Goal: Unclear: Browse casually

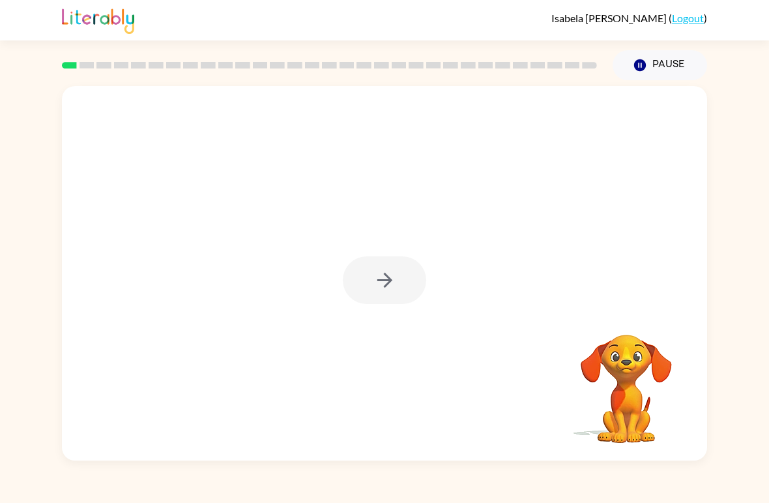
click at [390, 274] on div at bounding box center [384, 280] width 83 height 48
click at [389, 274] on div at bounding box center [384, 280] width 83 height 48
click at [399, 278] on div at bounding box center [384, 280] width 83 height 48
click at [396, 267] on div at bounding box center [384, 280] width 83 height 48
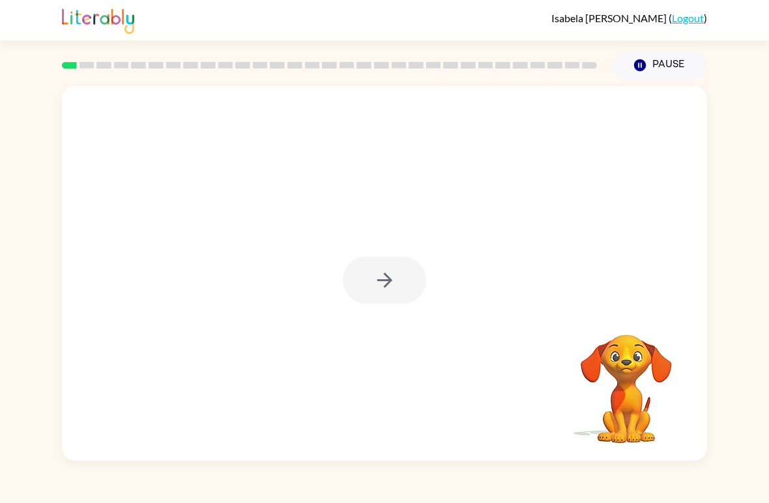
click at [395, 267] on div at bounding box center [384, 280] width 83 height 48
click at [391, 286] on div at bounding box center [384, 280] width 83 height 48
click at [385, 293] on div at bounding box center [384, 280] width 83 height 48
click at [384, 293] on div at bounding box center [384, 280] width 83 height 48
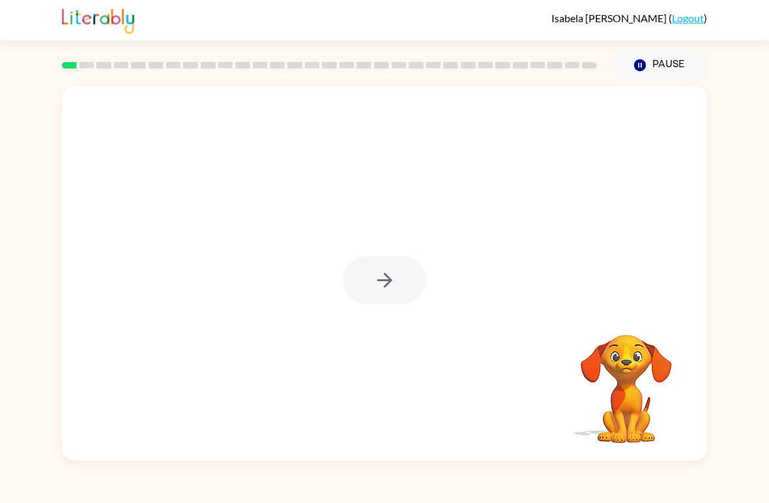
click at [393, 290] on div at bounding box center [384, 280] width 83 height 48
click at [371, 258] on button "button" at bounding box center [384, 280] width 83 height 48
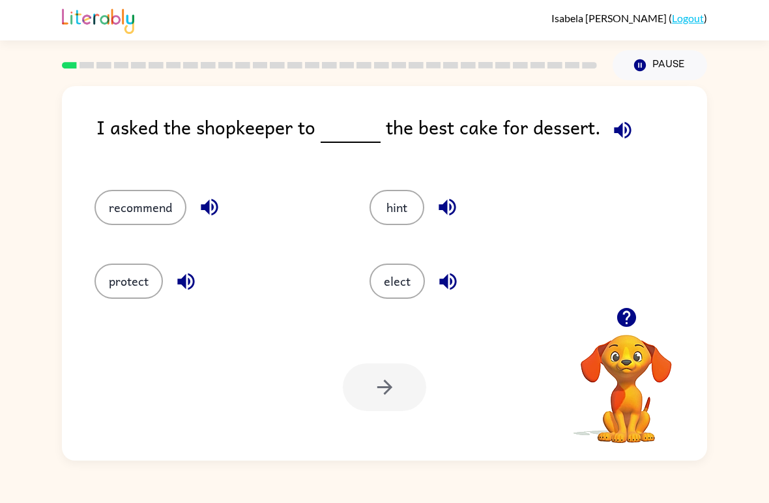
click at [142, 207] on button "recommend" at bounding box center [141, 207] width 92 height 35
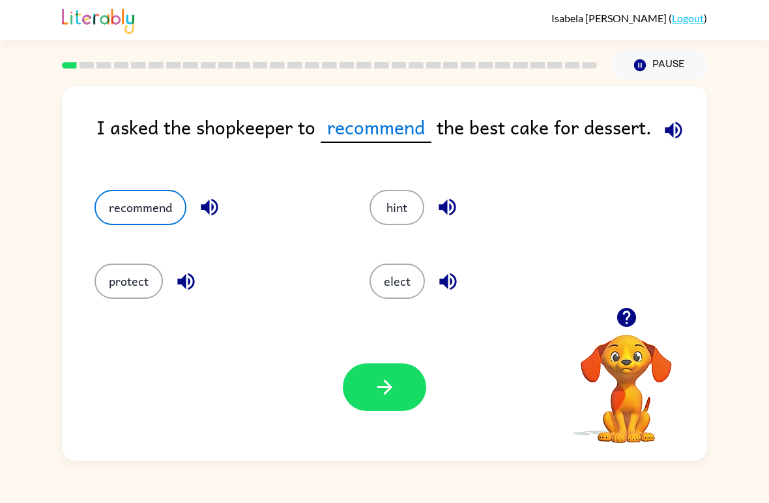
click at [391, 410] on button "button" at bounding box center [384, 387] width 83 height 48
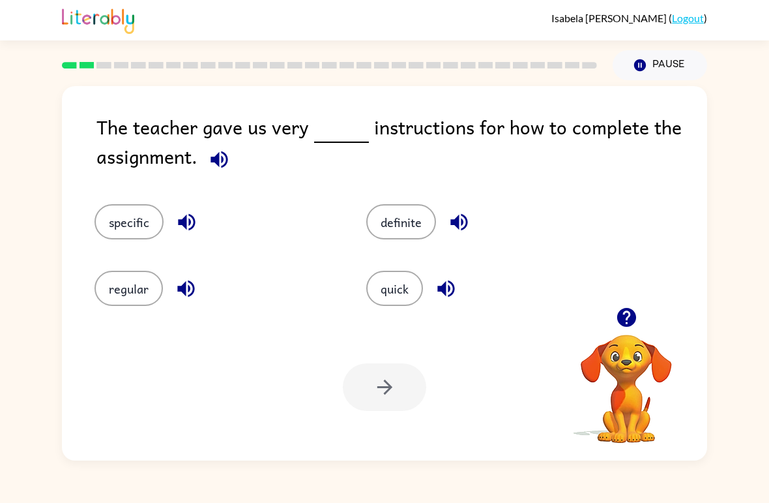
click at [393, 284] on button "quick" at bounding box center [394, 288] width 57 height 35
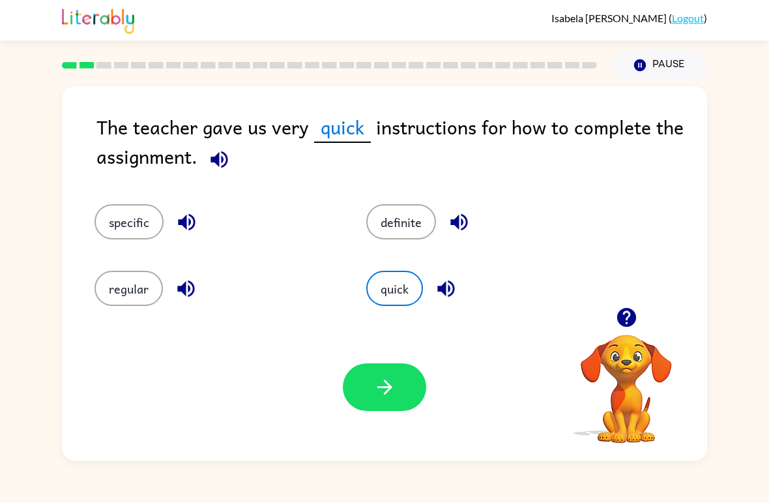
click at [374, 383] on icon "button" at bounding box center [385, 387] width 23 height 23
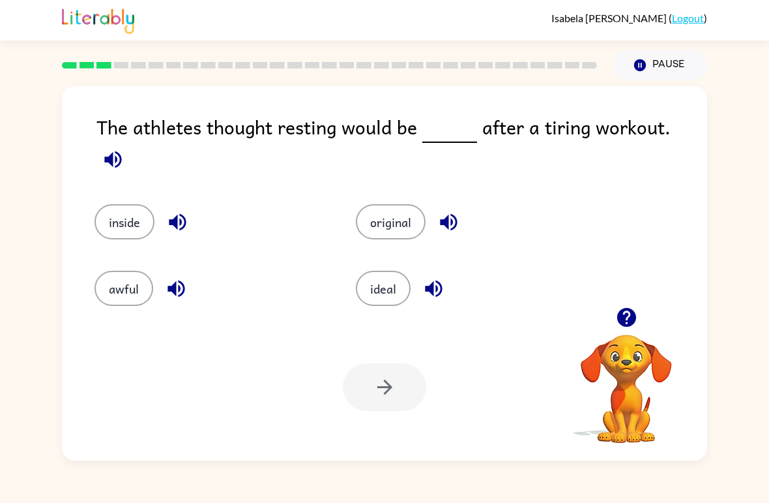
click at [124, 282] on button "awful" at bounding box center [124, 288] width 59 height 35
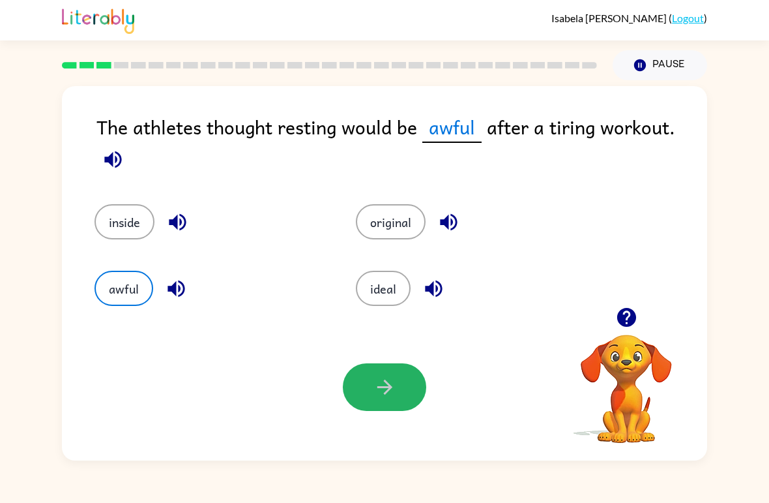
click at [363, 385] on button "button" at bounding box center [384, 387] width 83 height 48
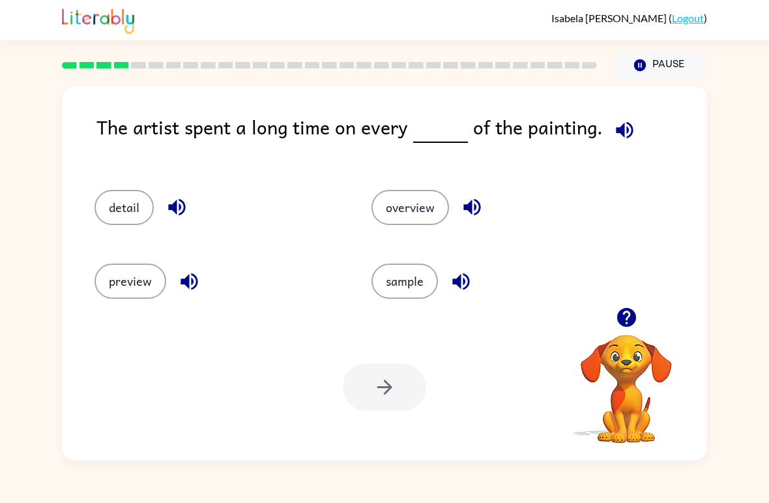
click at [124, 225] on button "detail" at bounding box center [124, 207] width 59 height 35
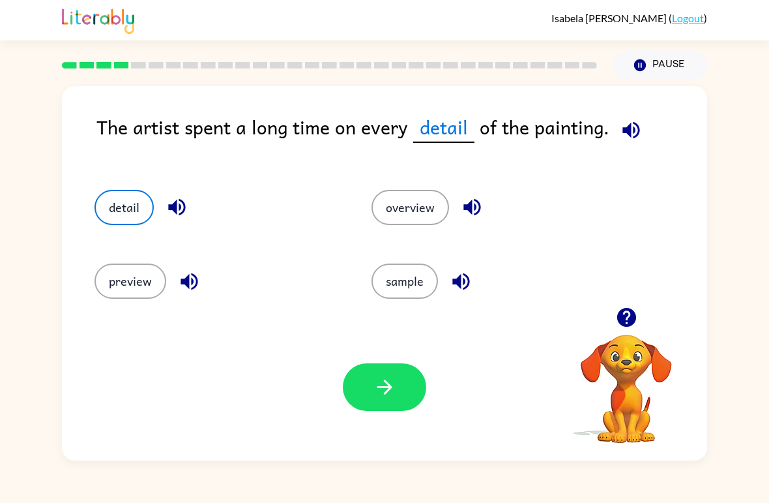
click at [381, 366] on button "button" at bounding box center [384, 387] width 83 height 48
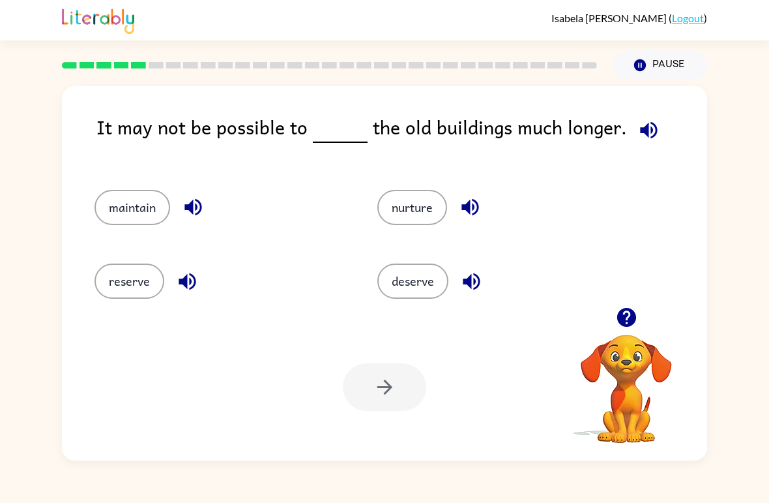
click at [143, 291] on button "reserve" at bounding box center [130, 280] width 70 height 35
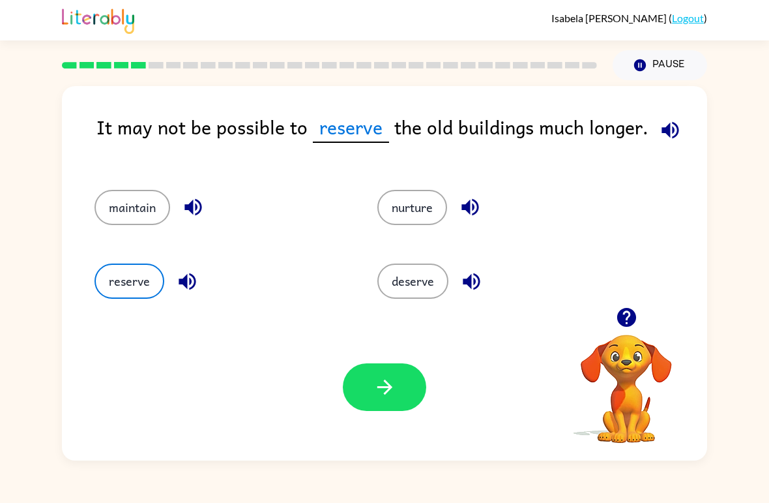
click at [364, 409] on button "button" at bounding box center [384, 387] width 83 height 48
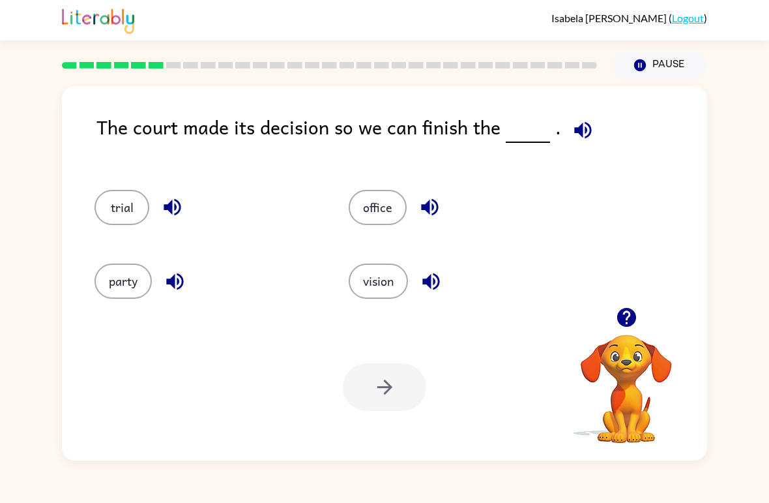
click at [138, 284] on button "party" at bounding box center [123, 280] width 57 height 35
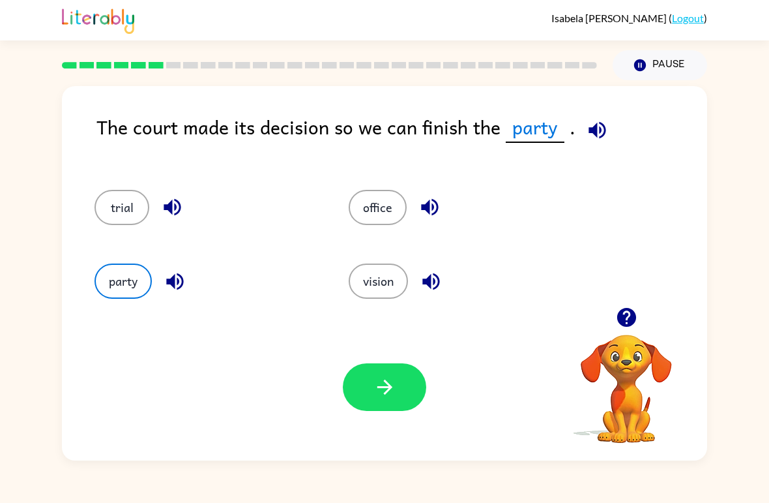
click at [419, 389] on button "button" at bounding box center [384, 387] width 83 height 48
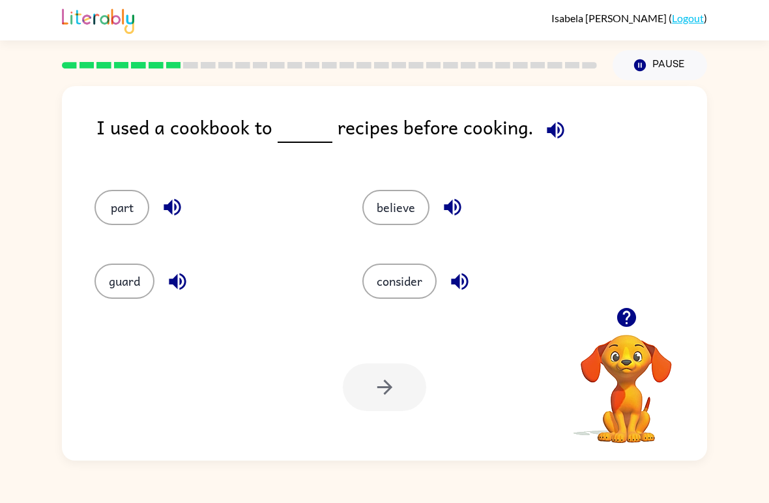
click at [416, 286] on button "consider" at bounding box center [399, 280] width 74 height 35
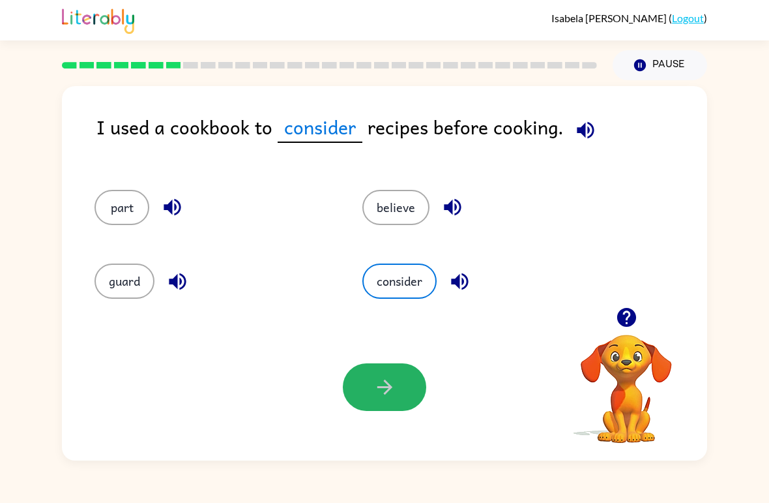
click at [398, 376] on button "button" at bounding box center [384, 387] width 83 height 48
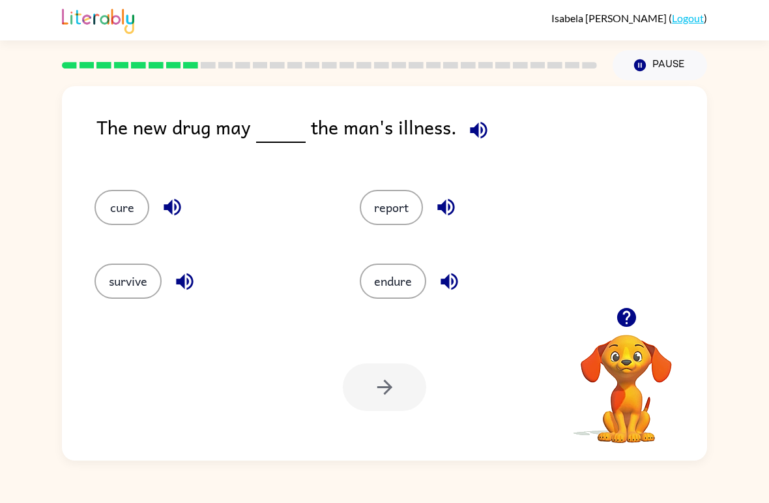
click at [402, 203] on button "report" at bounding box center [391, 207] width 63 height 35
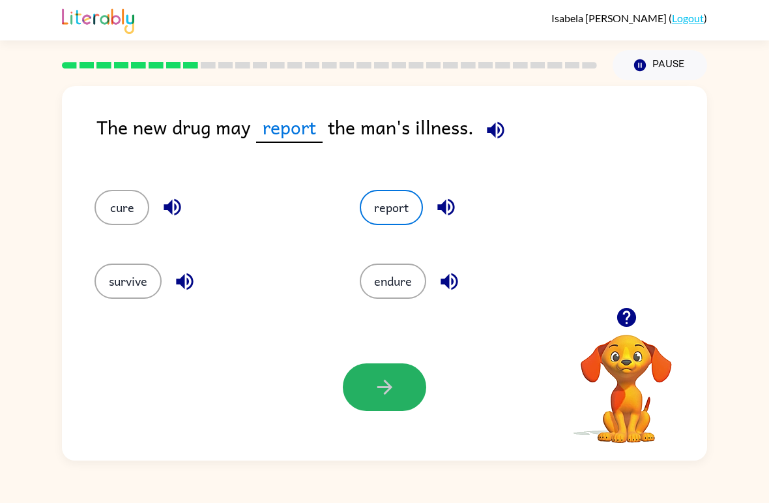
click at [383, 394] on icon "button" at bounding box center [385, 387] width 23 height 23
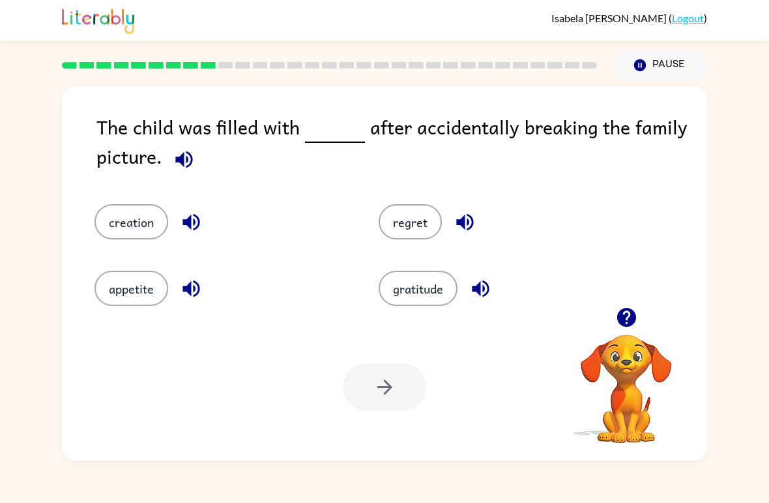
click at [433, 262] on div "gratitude" at bounding box center [496, 279] width 284 height 66
click at [423, 294] on button "gratitude" at bounding box center [418, 288] width 79 height 35
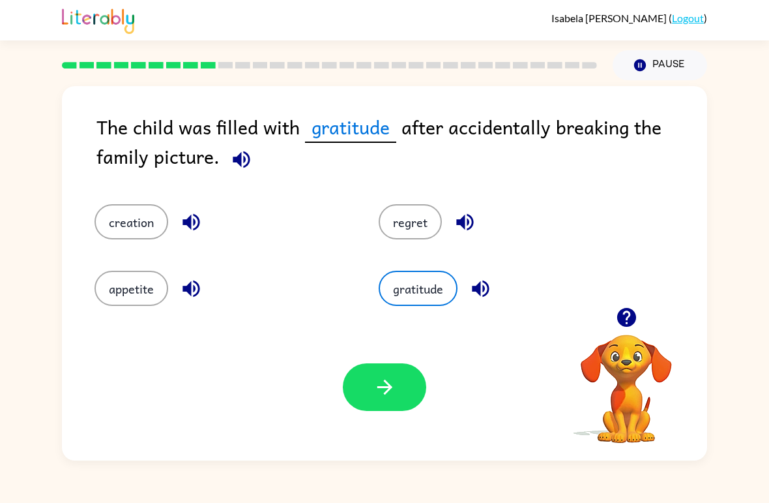
click at [386, 405] on button "button" at bounding box center [384, 387] width 83 height 48
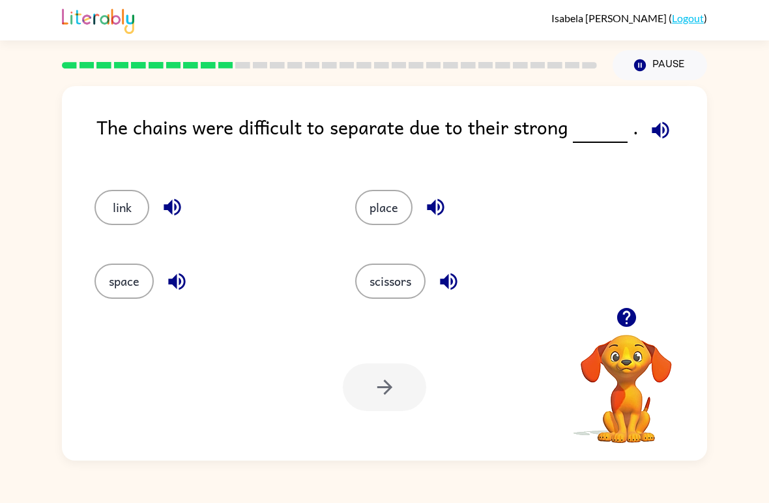
click at [403, 273] on button "scissors" at bounding box center [390, 280] width 70 height 35
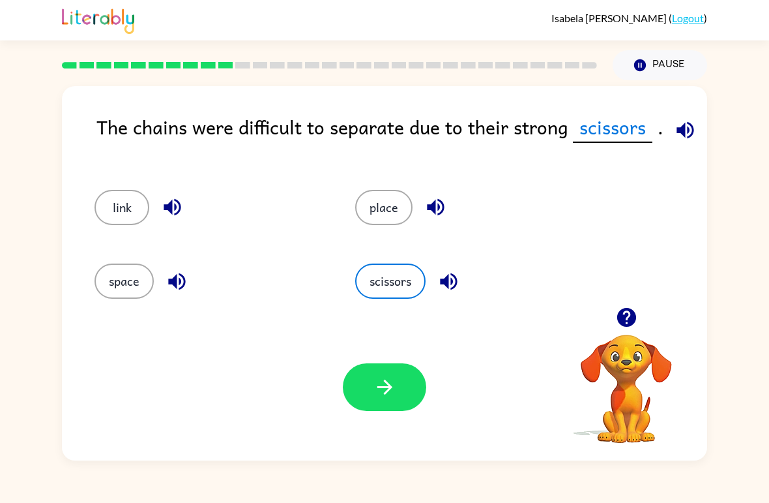
click at [398, 384] on button "button" at bounding box center [384, 387] width 83 height 48
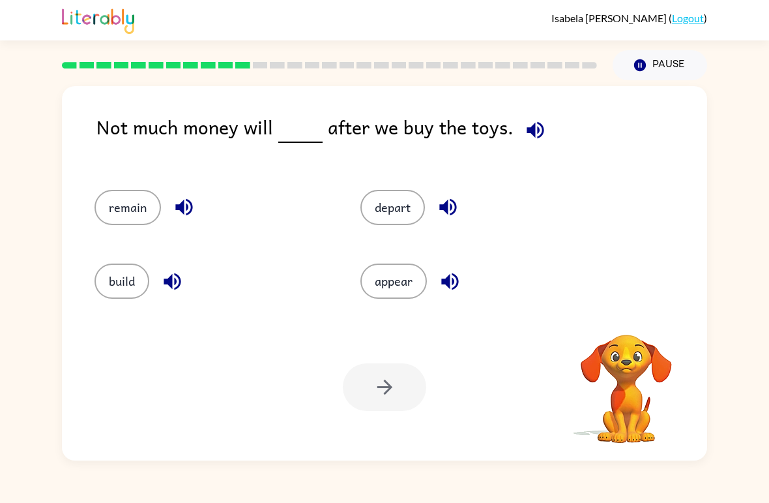
click at [410, 196] on button "depart" at bounding box center [393, 207] width 65 height 35
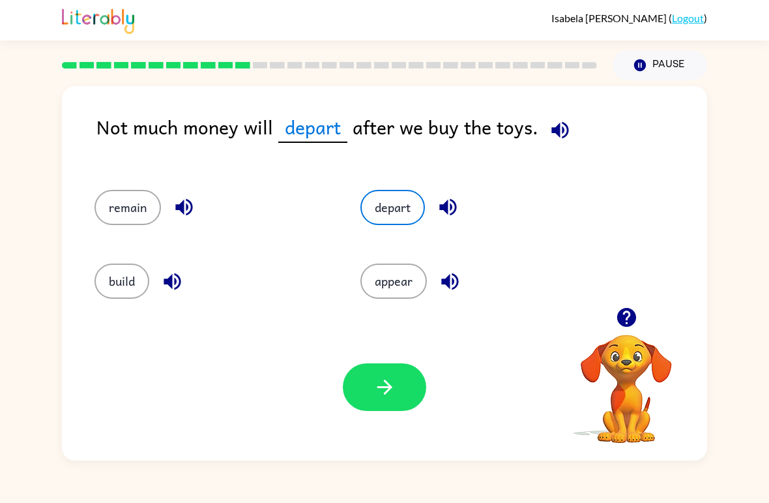
click at [409, 282] on button "appear" at bounding box center [394, 280] width 66 height 35
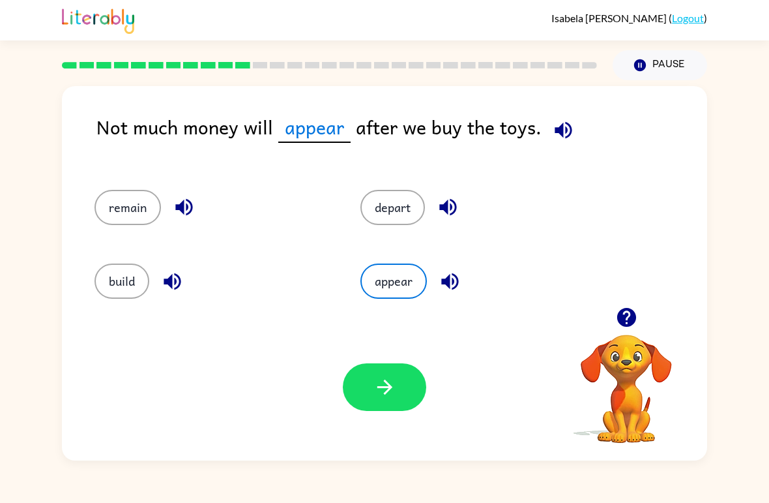
click at [125, 221] on button "remain" at bounding box center [128, 207] width 66 height 35
click at [377, 382] on icon "button" at bounding box center [385, 387] width 23 height 23
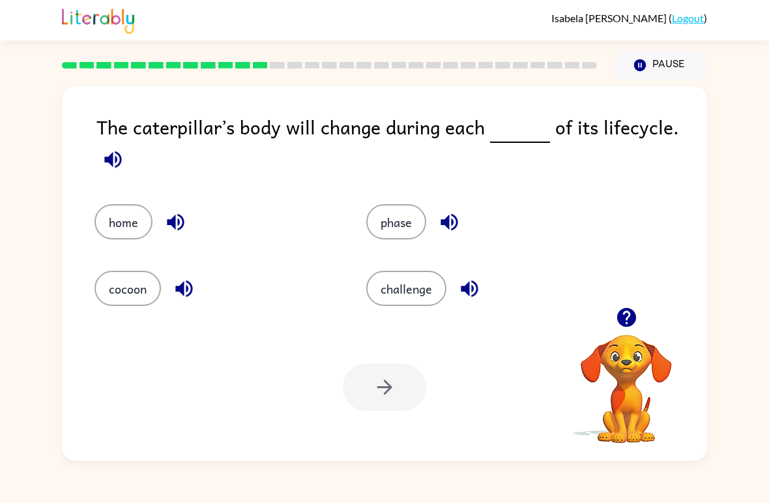
click at [407, 222] on button "phase" at bounding box center [396, 221] width 60 height 35
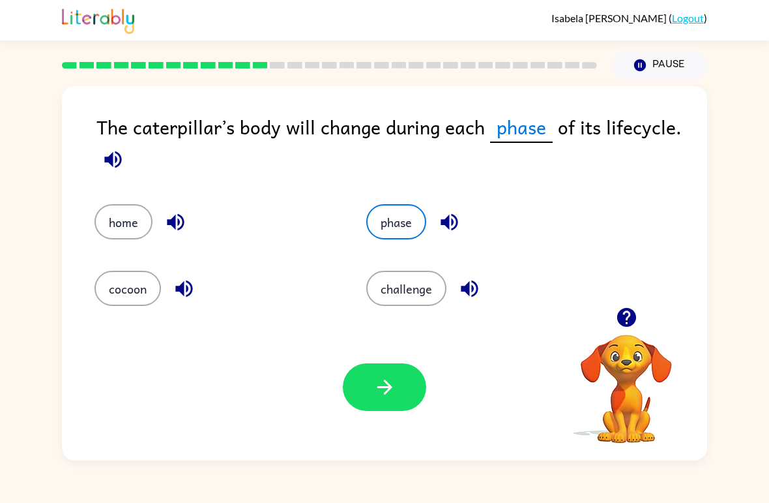
click at [376, 385] on icon "button" at bounding box center [385, 387] width 23 height 23
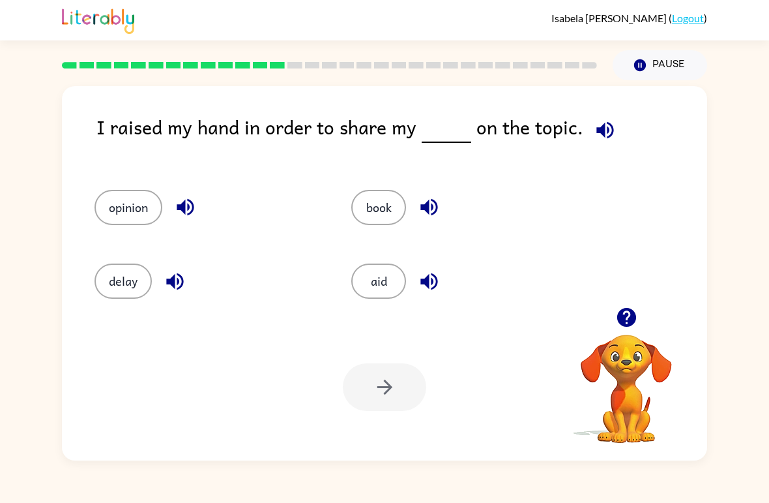
click at [98, 201] on button "opinion" at bounding box center [129, 207] width 68 height 35
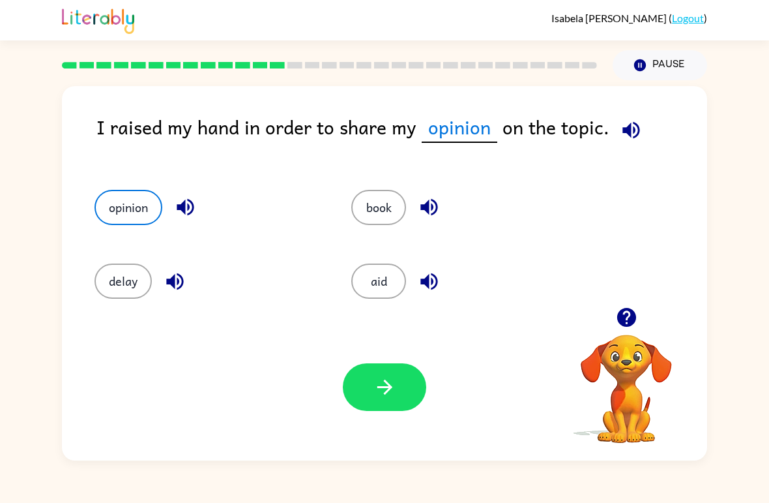
click at [421, 421] on div "Your browser must support playing .mp4 files to use Literably. Please try using…" at bounding box center [384, 387] width 645 height 147
click at [404, 389] on button "button" at bounding box center [384, 387] width 83 height 48
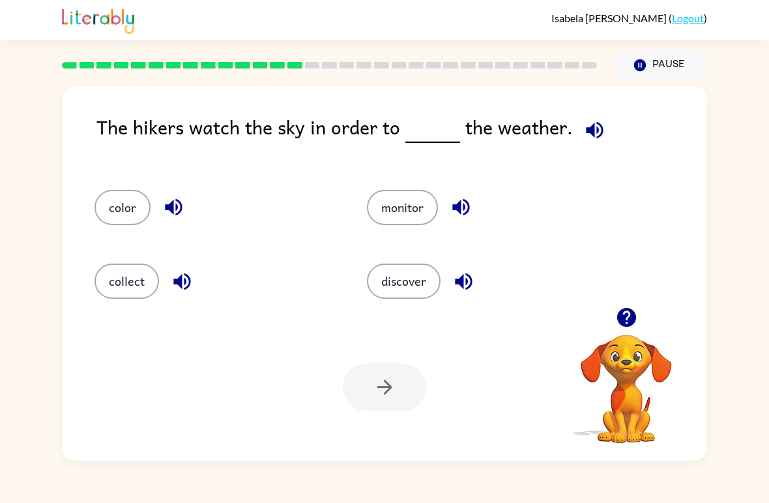
click at [421, 273] on button "discover" at bounding box center [404, 280] width 74 height 35
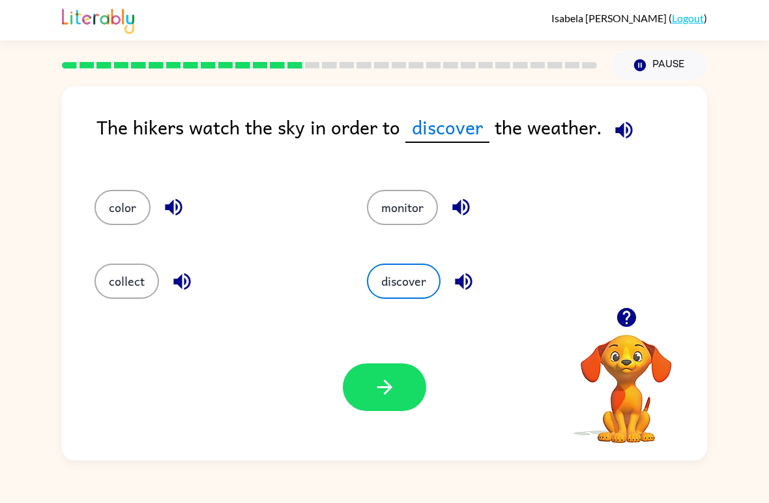
click at [383, 385] on icon "button" at bounding box center [385, 387] width 23 height 23
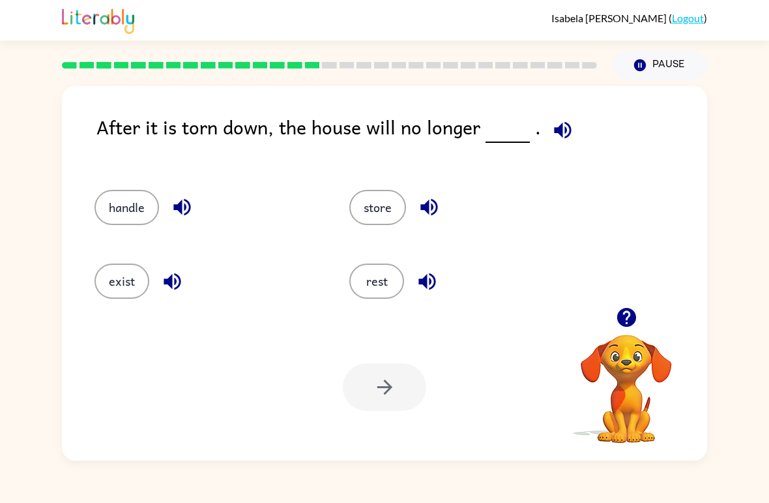
click at [365, 274] on button "rest" at bounding box center [376, 280] width 55 height 35
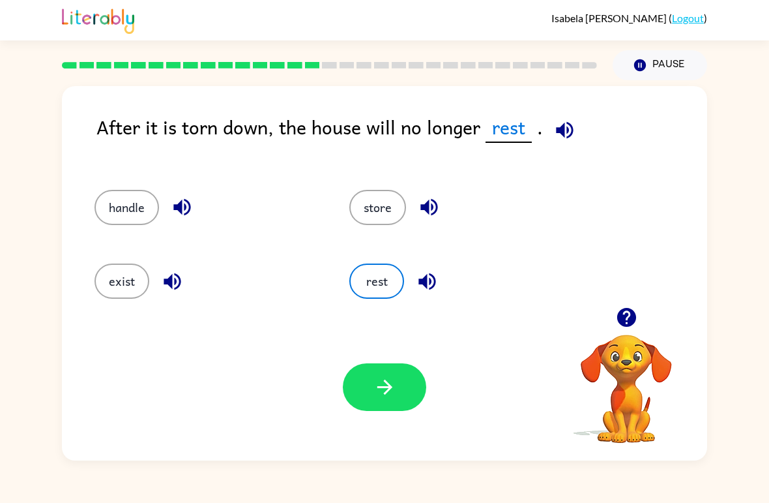
click at [140, 209] on button "handle" at bounding box center [127, 207] width 65 height 35
click at [115, 279] on button "exist" at bounding box center [122, 280] width 55 height 35
click at [400, 390] on button "button" at bounding box center [384, 387] width 83 height 48
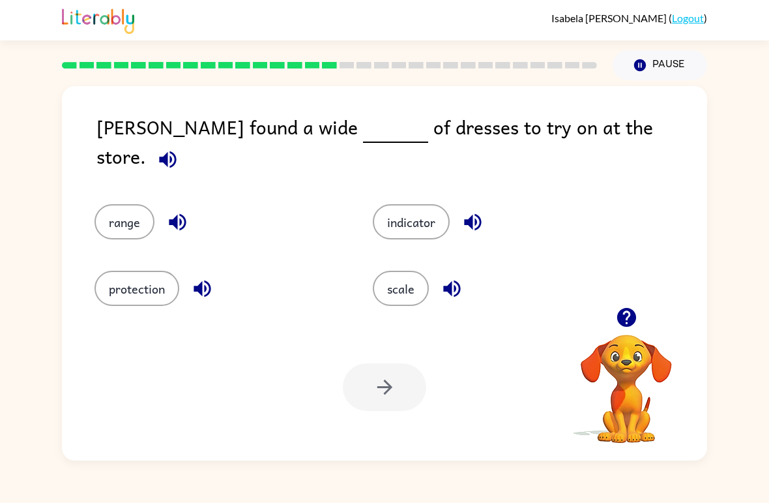
click at [147, 271] on button "protection" at bounding box center [137, 288] width 85 height 35
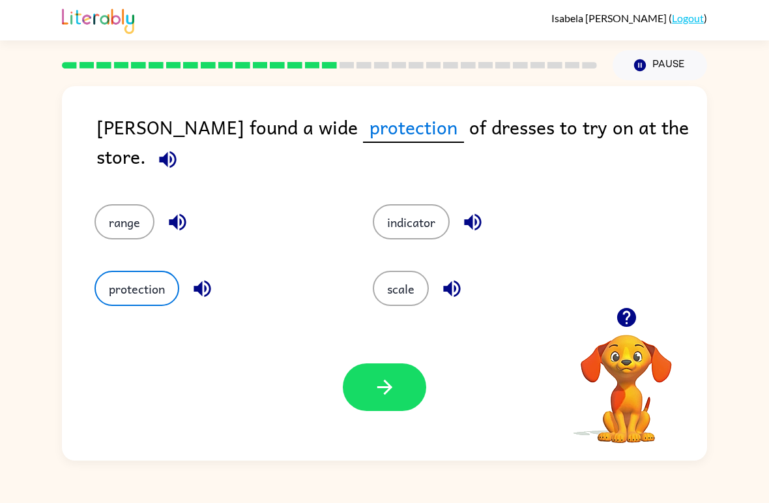
click at [381, 364] on button "button" at bounding box center [384, 387] width 83 height 48
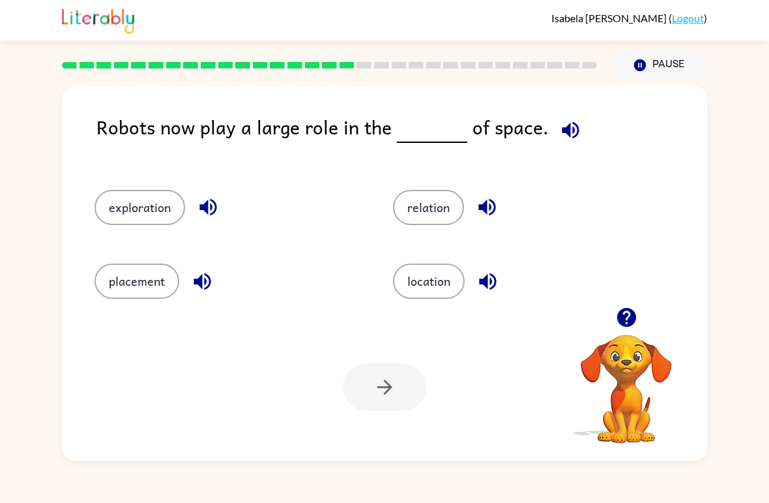
click at [119, 277] on button "placement" at bounding box center [137, 280] width 85 height 35
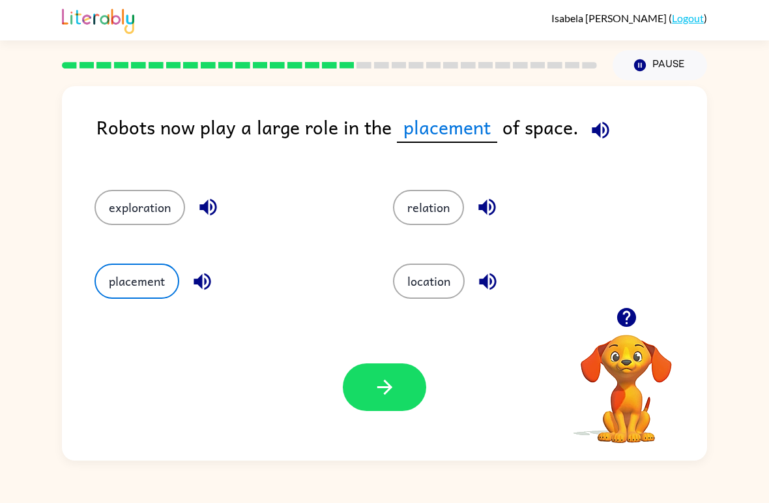
click at [434, 209] on button "relation" at bounding box center [428, 207] width 71 height 35
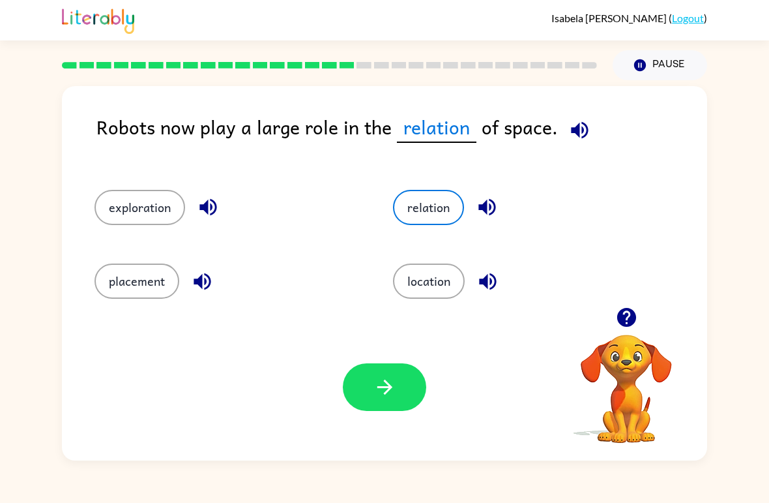
click at [400, 421] on div "Your browser must support playing .mp4 files to use Literably. Please try using…" at bounding box center [384, 387] width 645 height 147
click at [391, 385] on icon "button" at bounding box center [385, 387] width 23 height 23
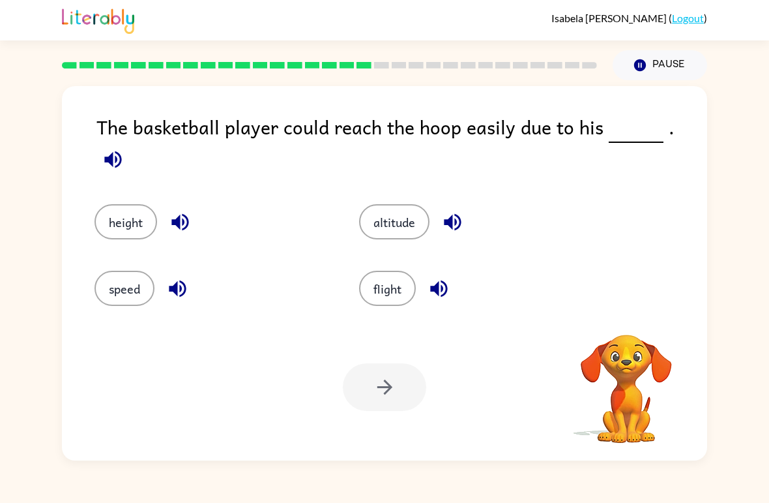
click at [332, 413] on div "Your browser must support playing .mp4 files to use Literably. Please try using…" at bounding box center [384, 387] width 645 height 147
click at [232, 427] on div "Your browser must support playing .mp4 files to use Literably. Please try using…" at bounding box center [384, 387] width 645 height 147
click at [277, 413] on div "Your browser must support playing .mp4 files to use Literably. Please try using…" at bounding box center [384, 387] width 645 height 147
click at [224, 429] on div "Your browser must support playing .mp4 files to use Literably. Please try using…" at bounding box center [384, 387] width 645 height 147
click at [277, 387] on div "Your browser must support playing .mp4 files to use Literably. Please try using…" at bounding box center [384, 387] width 645 height 147
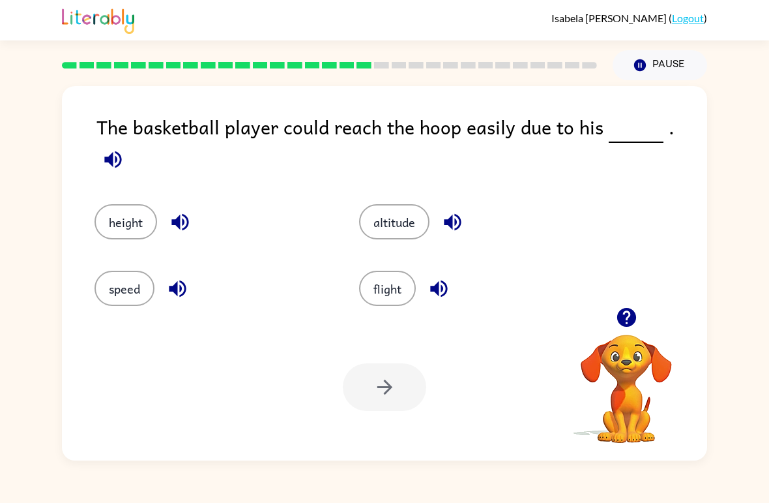
click at [243, 389] on div "Your browser must support playing .mp4 files to use Literably. Please try using…" at bounding box center [384, 387] width 645 height 147
click at [115, 286] on button "speed" at bounding box center [125, 288] width 60 height 35
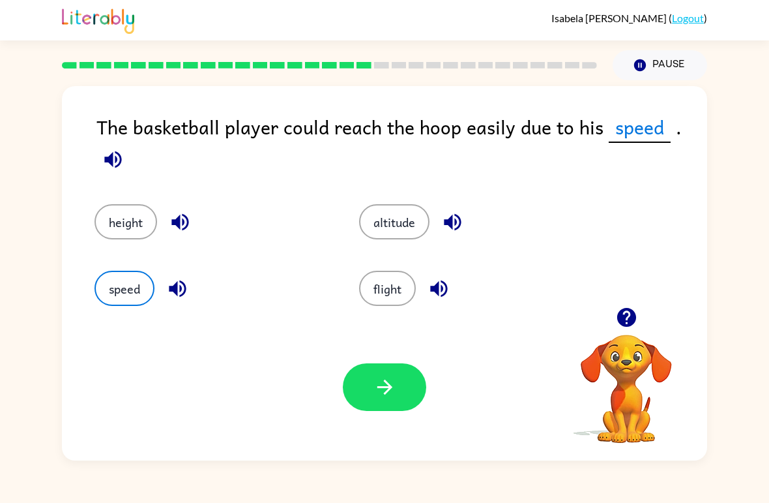
click at [408, 231] on button "altitude" at bounding box center [394, 221] width 70 height 35
click at [373, 404] on button "button" at bounding box center [384, 387] width 83 height 48
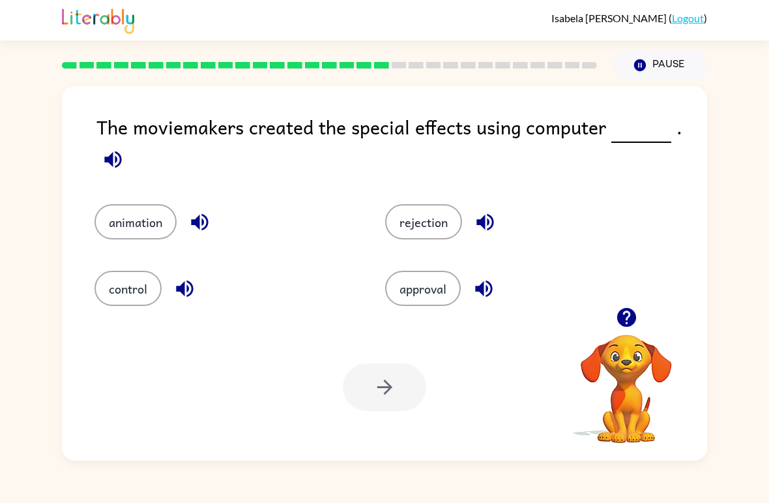
click at [123, 253] on div "control" at bounding box center [215, 279] width 291 height 66
click at [115, 296] on button "control" at bounding box center [128, 288] width 67 height 35
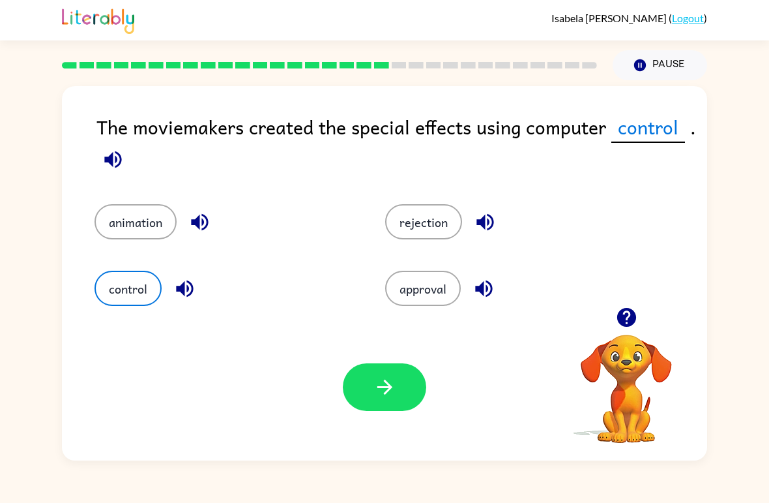
click at [393, 406] on button "button" at bounding box center [384, 387] width 83 height 48
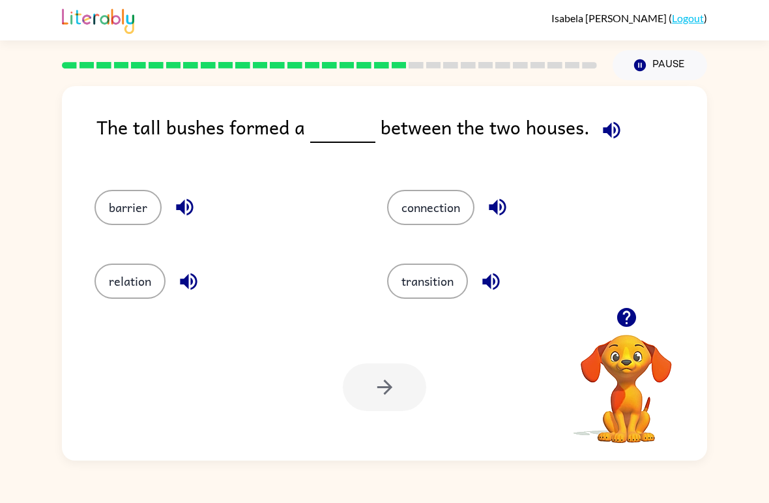
click at [427, 290] on button "transition" at bounding box center [427, 280] width 81 height 35
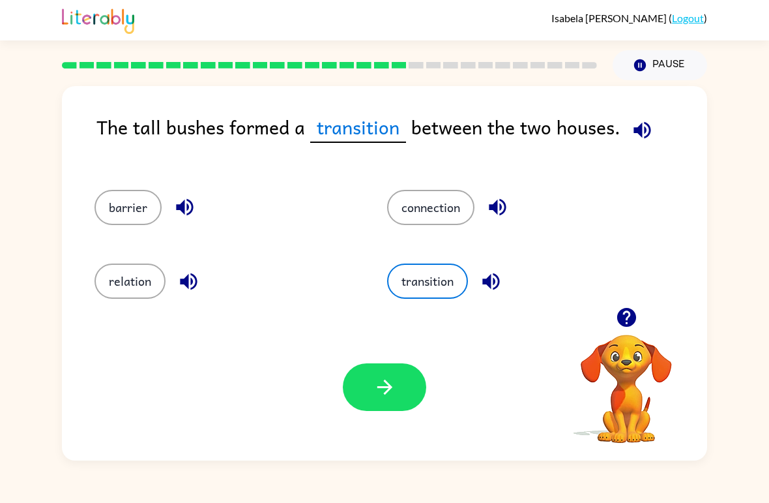
click at [380, 386] on icon "button" at bounding box center [385, 387] width 23 height 23
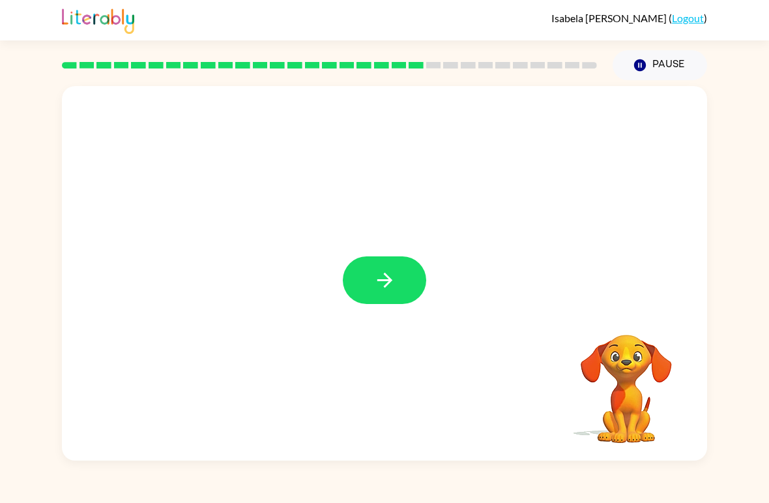
click at [367, 284] on button "button" at bounding box center [384, 280] width 83 height 48
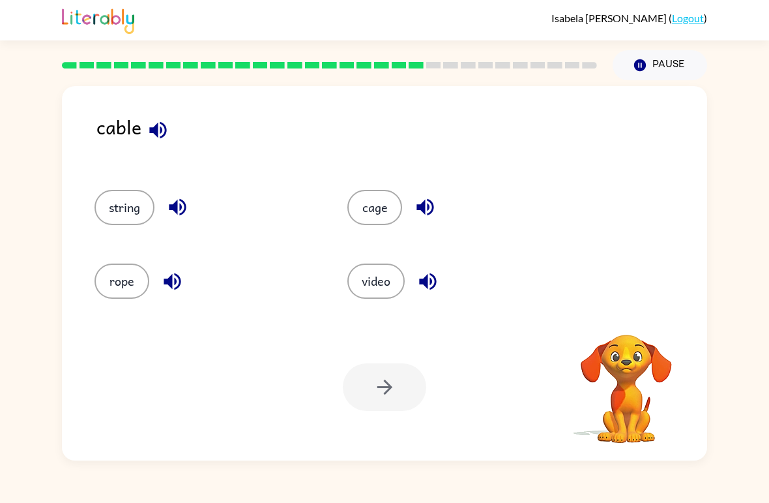
click at [397, 218] on button "cage" at bounding box center [374, 207] width 55 height 35
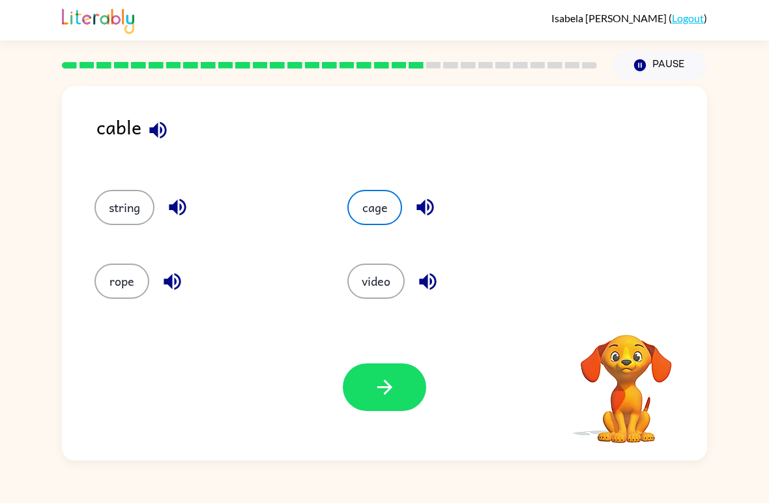
click at [396, 381] on button "button" at bounding box center [384, 387] width 83 height 48
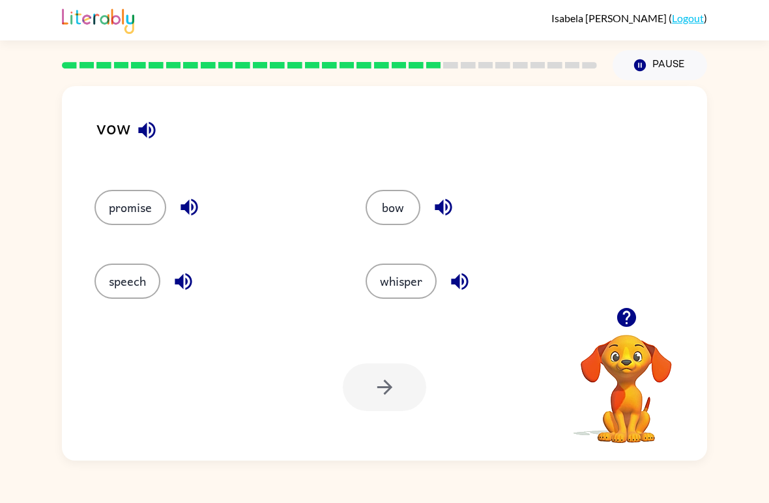
click at [406, 205] on button "bow" at bounding box center [393, 207] width 55 height 35
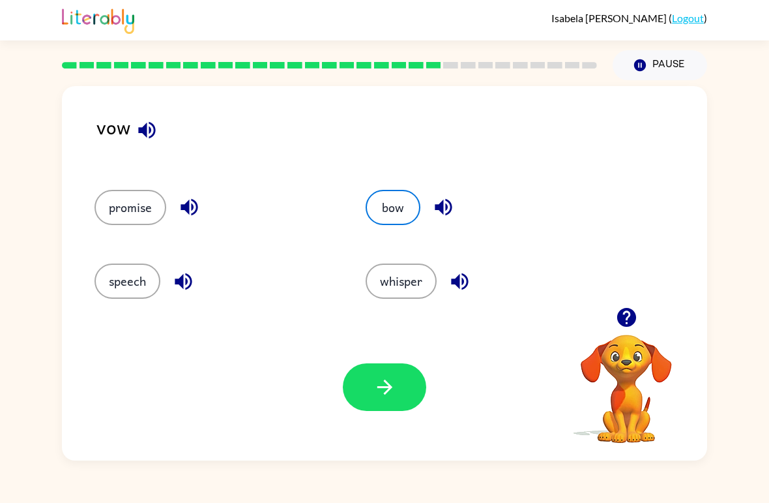
click at [407, 281] on button "whisper" at bounding box center [401, 280] width 71 height 35
click at [387, 381] on icon "button" at bounding box center [385, 387] width 23 height 23
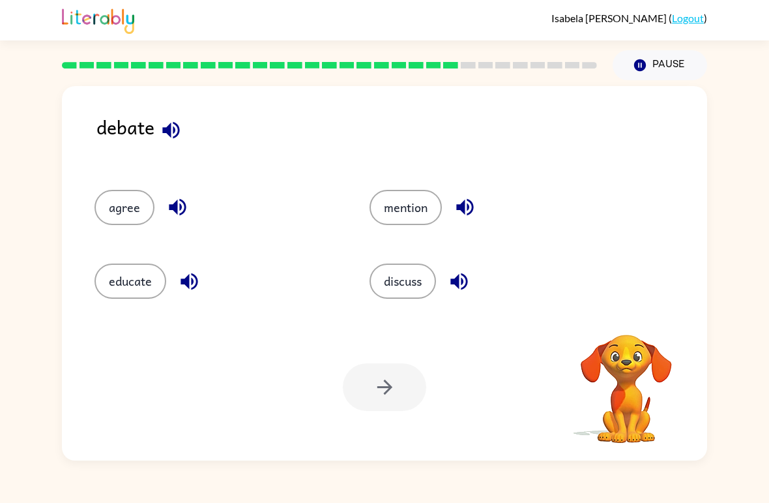
click at [405, 280] on button "discuss" at bounding box center [403, 280] width 66 height 35
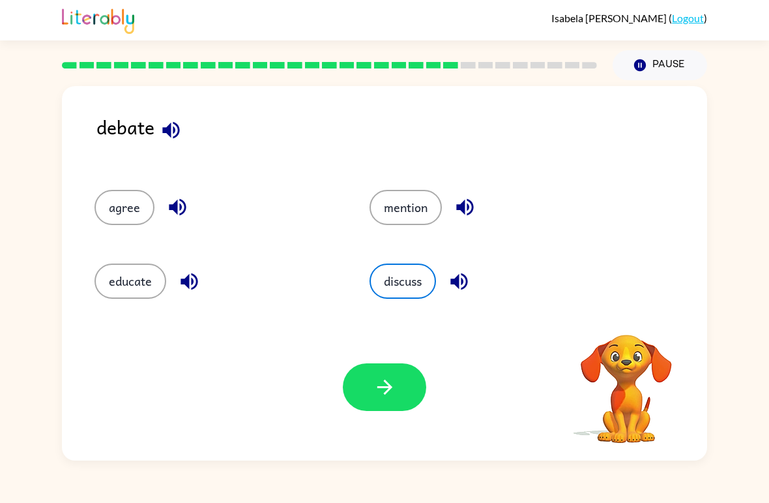
click at [398, 409] on button "button" at bounding box center [384, 387] width 83 height 48
click at [401, 376] on div at bounding box center [384, 387] width 83 height 48
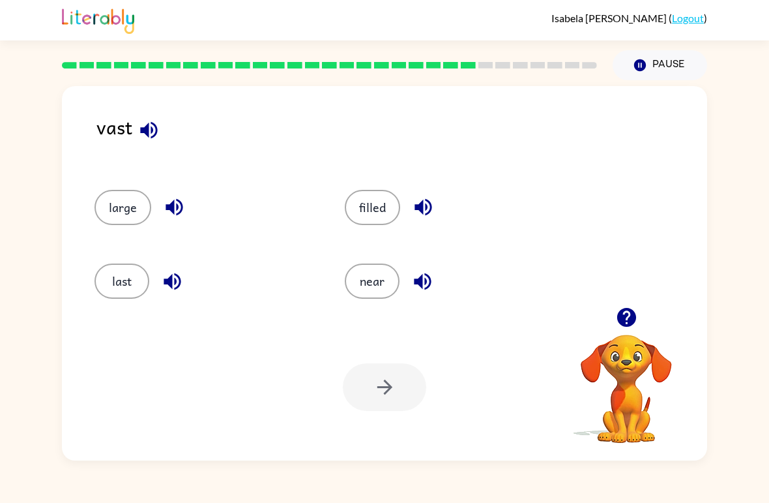
click at [398, 383] on div at bounding box center [384, 387] width 83 height 48
click at [381, 204] on button "filled" at bounding box center [372, 207] width 55 height 35
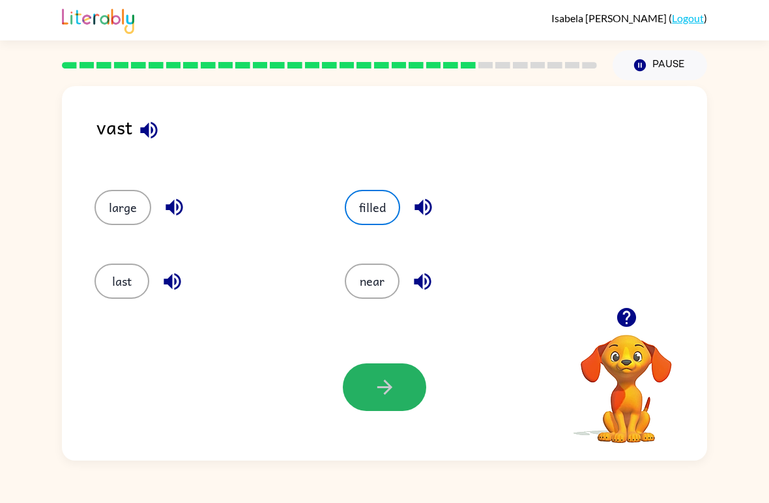
click at [397, 407] on button "button" at bounding box center [384, 387] width 83 height 48
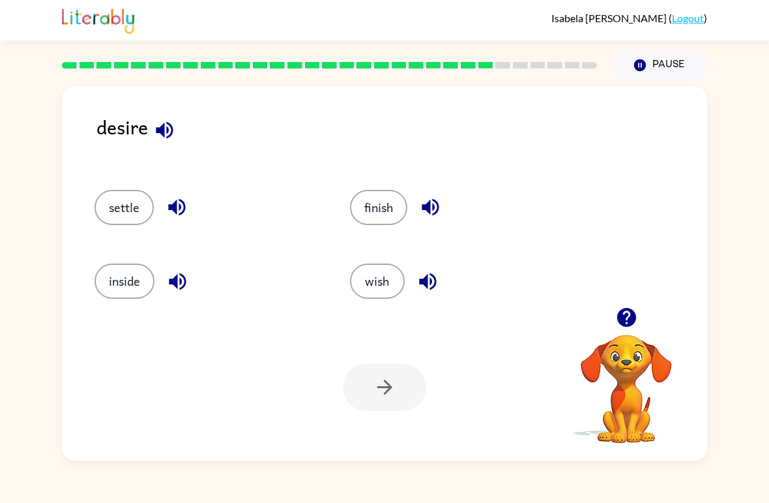
click at [128, 278] on button "inside" at bounding box center [125, 280] width 60 height 35
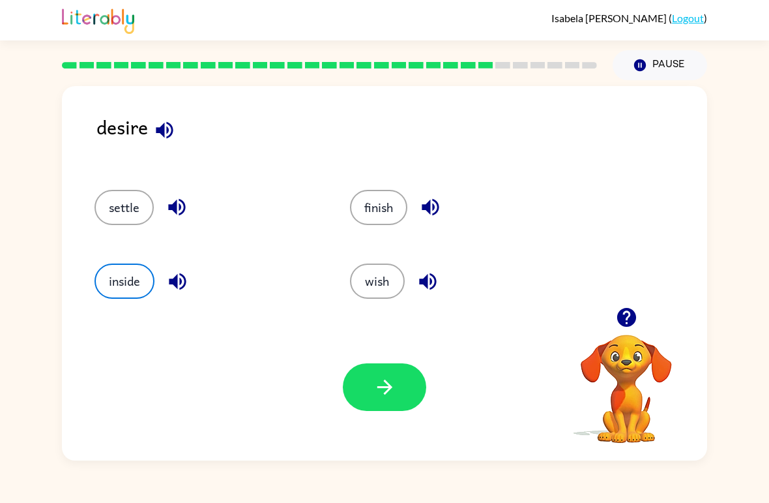
click at [117, 216] on button "settle" at bounding box center [124, 207] width 59 height 35
click at [390, 223] on button "finish" at bounding box center [378, 207] width 57 height 35
click at [402, 402] on button "button" at bounding box center [384, 387] width 83 height 48
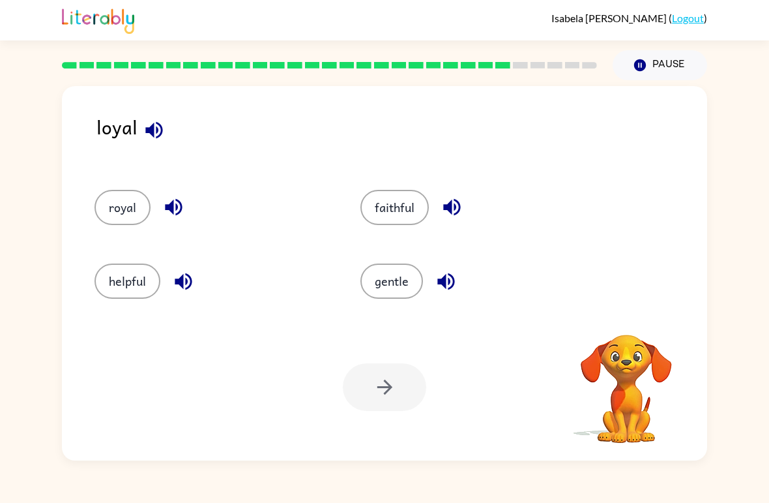
click at [401, 284] on button "gentle" at bounding box center [392, 280] width 63 height 35
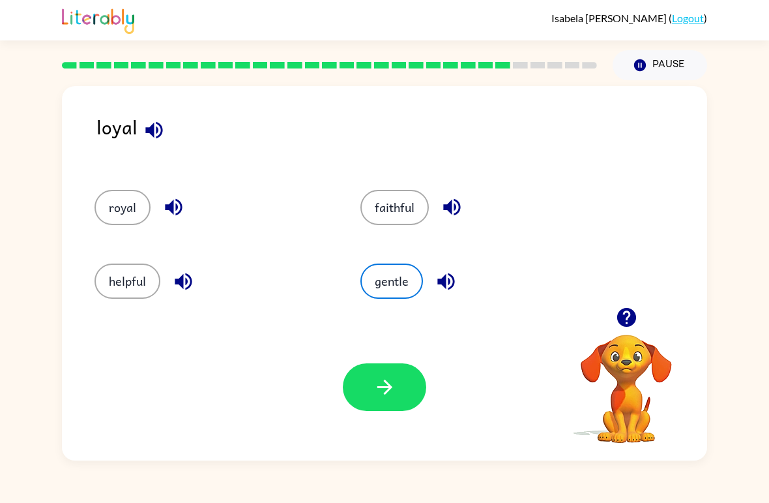
click at [402, 402] on button "button" at bounding box center [384, 387] width 83 height 48
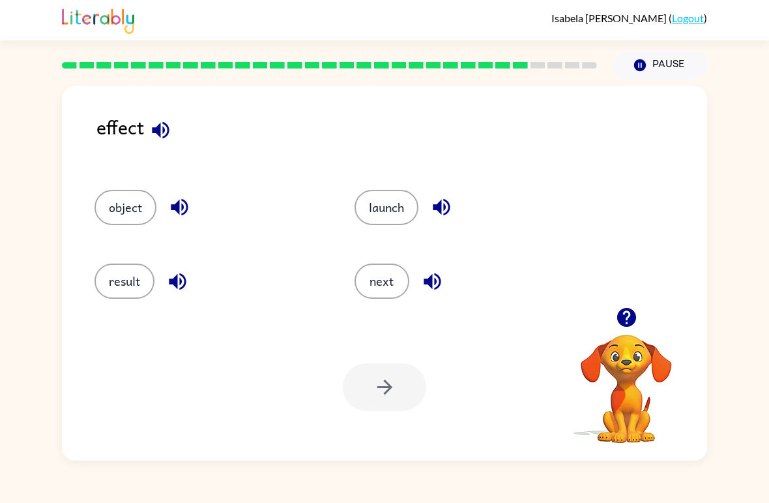
click at [107, 273] on button "result" at bounding box center [125, 280] width 60 height 35
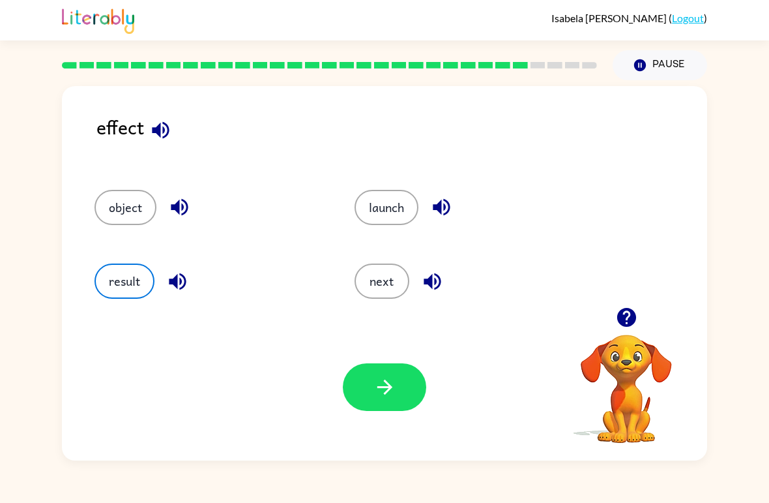
click at [391, 383] on icon "button" at bounding box center [385, 387] width 23 height 23
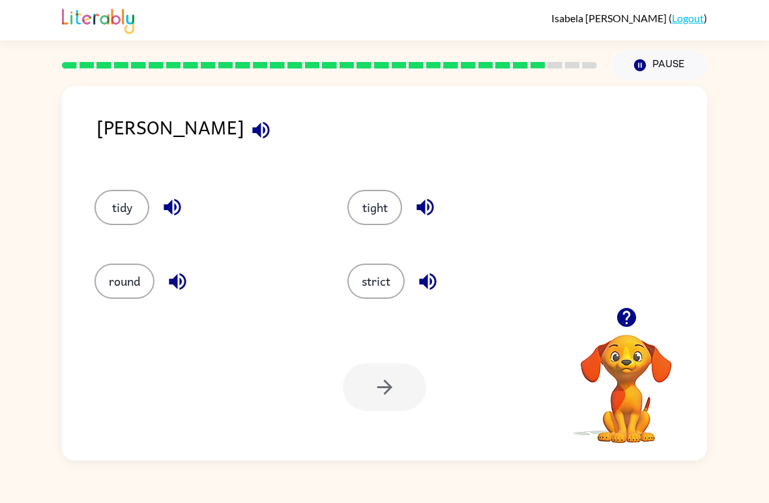
click at [381, 281] on button "strict" at bounding box center [375, 280] width 57 height 35
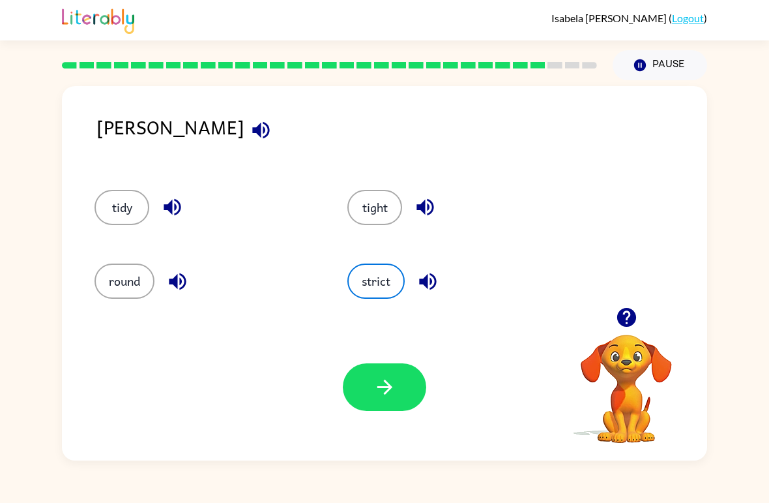
click at [404, 394] on button "button" at bounding box center [384, 387] width 83 height 48
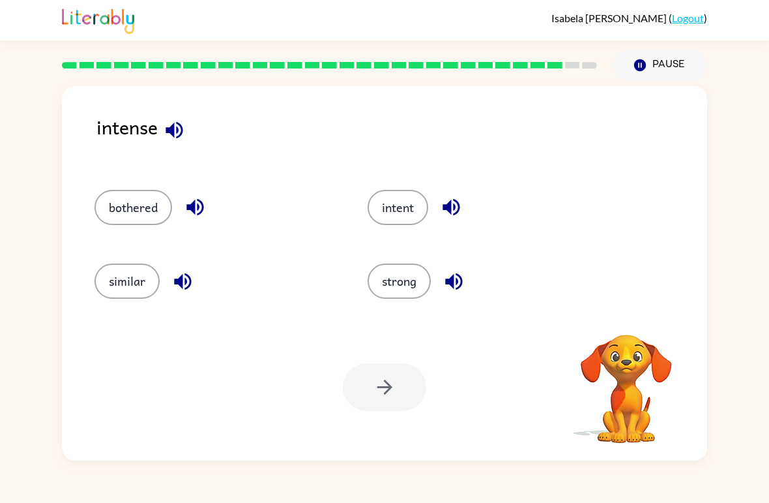
click at [412, 225] on button "intent" at bounding box center [398, 207] width 61 height 35
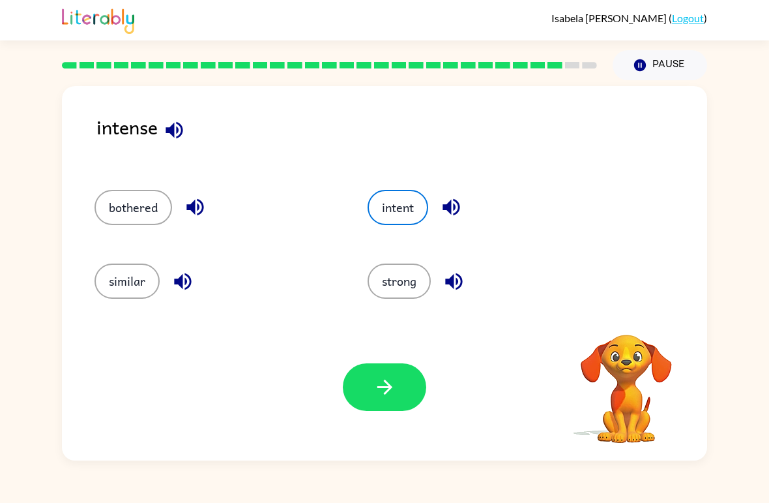
click at [394, 394] on icon "button" at bounding box center [385, 387] width 23 height 23
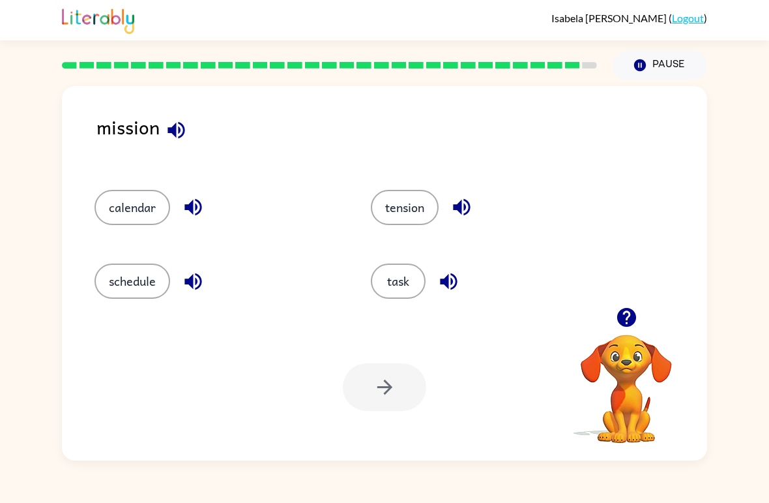
click at [118, 264] on button "schedule" at bounding box center [133, 280] width 76 height 35
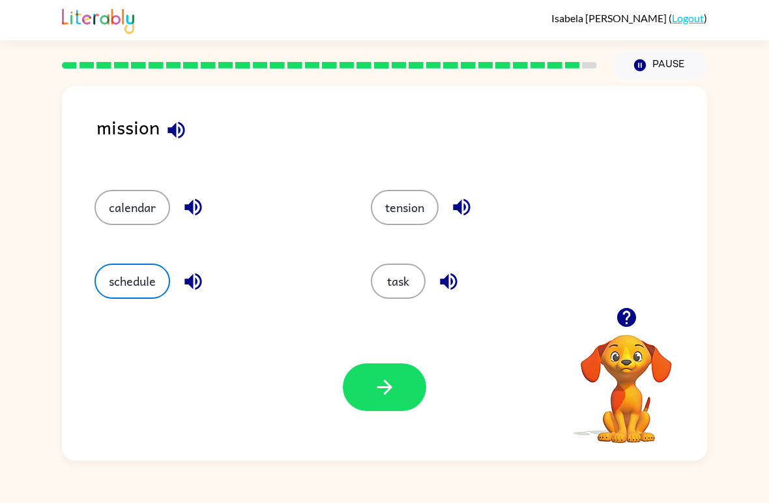
click at [369, 381] on button "button" at bounding box center [384, 387] width 83 height 48
